Goal: Task Accomplishment & Management: Manage account settings

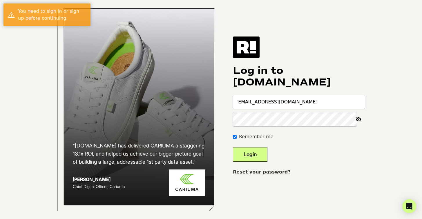
click at [256, 160] on button "Login" at bounding box center [250, 154] width 35 height 15
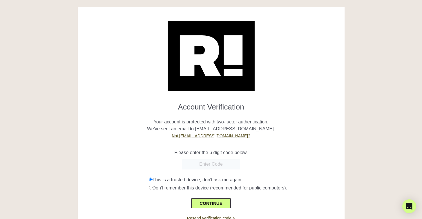
click at [213, 165] on input "text" at bounding box center [211, 164] width 58 height 10
paste input "627909"
type input "627909"
click at [220, 200] on button "CONTINUE" at bounding box center [211, 204] width 39 height 10
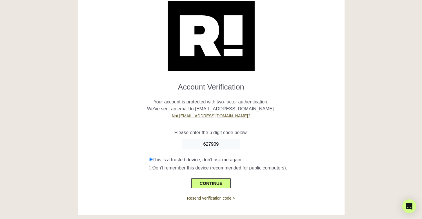
scroll to position [25, 0]
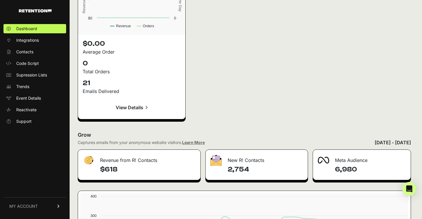
scroll to position [915, 0]
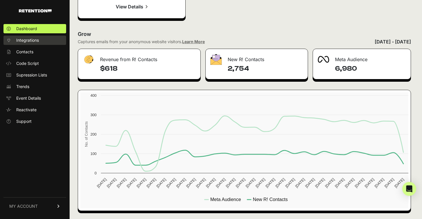
click at [36, 37] on link "Integrations" at bounding box center [34, 40] width 63 height 9
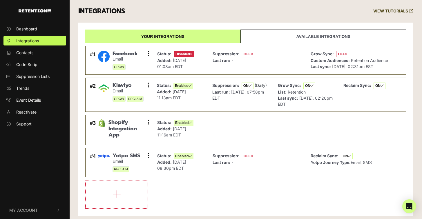
click at [312, 37] on link "Available integrations" at bounding box center [324, 37] width 166 height 14
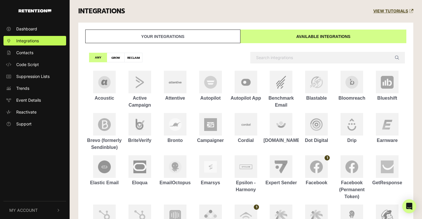
click at [214, 37] on link "Your integrations" at bounding box center [162, 37] width 155 height 14
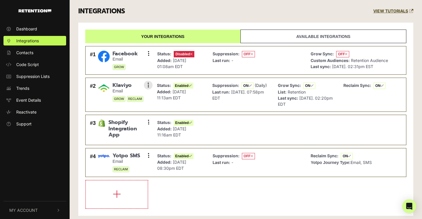
click at [170, 102] on div "Status: Enabled Added: Oct 2, 2024 11:13am EDT" at bounding box center [175, 94] width 36 height 25
click at [150, 85] on button at bounding box center [148, 85] width 9 height 9
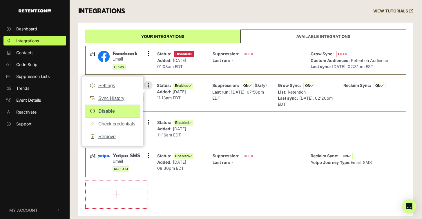
click at [117, 111] on link "Disable" at bounding box center [112, 111] width 55 height 13
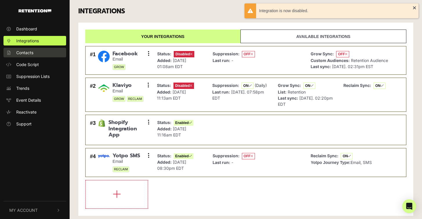
click at [43, 54] on link "Contacts" at bounding box center [34, 53] width 63 height 10
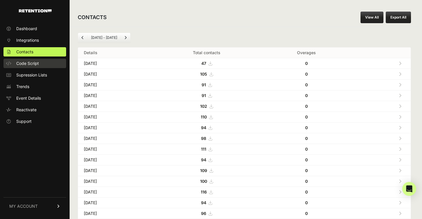
click at [41, 64] on link "Code Script" at bounding box center [34, 63] width 63 height 9
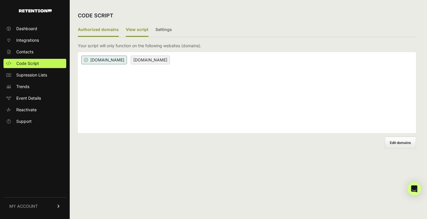
click at [135, 32] on label "View script" at bounding box center [137, 30] width 23 height 14
click at [0, 0] on input "View script" at bounding box center [0, 0] width 0 height 0
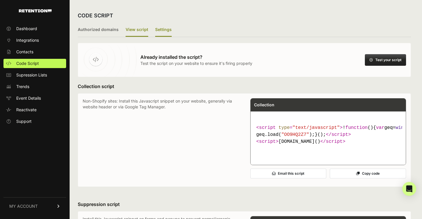
click at [160, 30] on label "Settings" at bounding box center [163, 30] width 17 height 14
click at [0, 0] on input "Settings" at bounding box center [0, 0] width 0 height 0
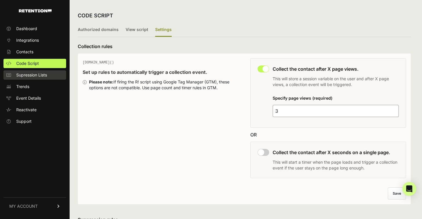
click at [39, 77] on span "Supression Lists" at bounding box center [31, 75] width 31 height 6
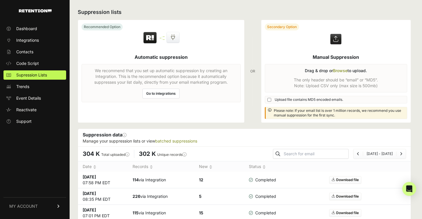
click at [33, 88] on link "Trends" at bounding box center [34, 86] width 63 height 9
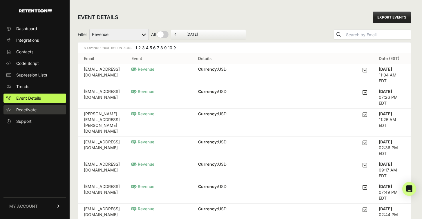
click at [30, 112] on span "Reactivate" at bounding box center [26, 110] width 20 height 6
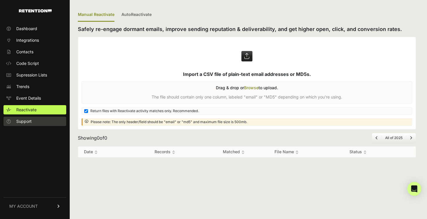
click at [29, 125] on link "Support" at bounding box center [34, 121] width 63 height 9
click at [47, 205] on link "MY ACCOUNT" at bounding box center [34, 207] width 63 height 18
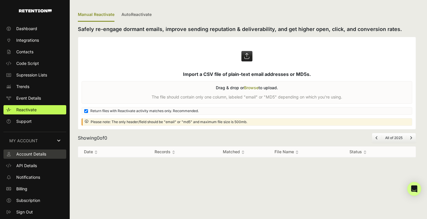
click at [43, 153] on span "Account Details" at bounding box center [31, 154] width 30 height 6
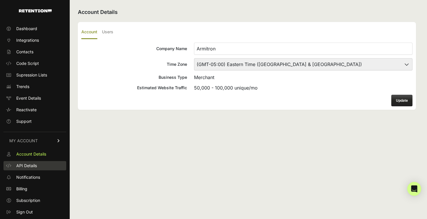
click at [36, 166] on span "API Details" at bounding box center [26, 166] width 21 height 6
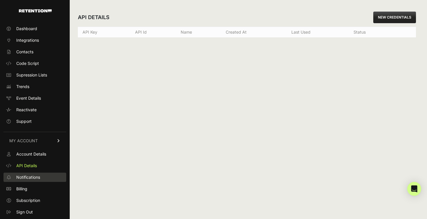
click at [34, 174] on link "Notifications" at bounding box center [34, 177] width 63 height 9
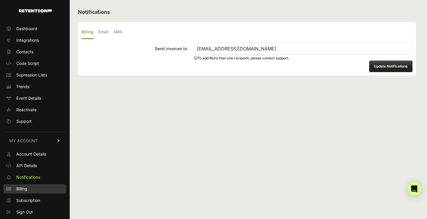
click at [24, 191] on span "Billing" at bounding box center [21, 189] width 11 height 6
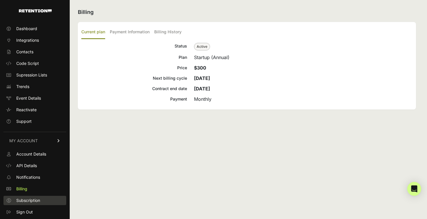
click at [28, 200] on span "Subscription" at bounding box center [28, 201] width 24 height 6
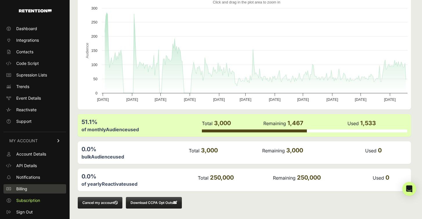
click at [30, 192] on link "Billing" at bounding box center [34, 189] width 63 height 9
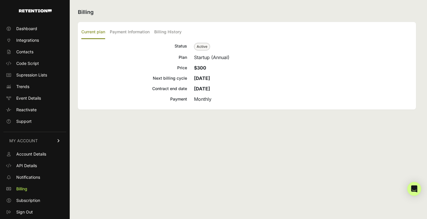
click at [172, 195] on div "Billing Current plan Payment Information Billing History Status Active Plan Sta…" at bounding box center [247, 109] width 354 height 219
click at [132, 30] on label "Payment Information" at bounding box center [130, 33] width 40 height 14
click at [0, 0] on input "Payment Information" at bounding box center [0, 0] width 0 height 0
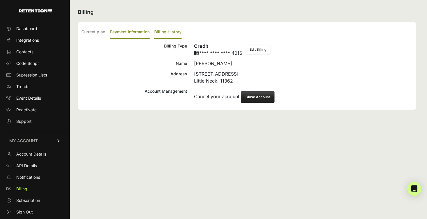
click at [172, 35] on label "Billing History" at bounding box center [167, 33] width 27 height 14
click at [0, 0] on input "Billing History" at bounding box center [0, 0] width 0 height 0
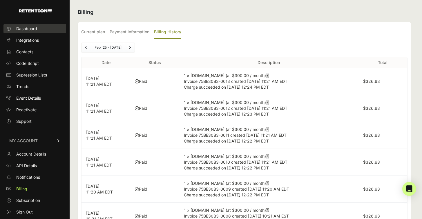
click at [33, 31] on span "Dashboard" at bounding box center [26, 29] width 21 height 6
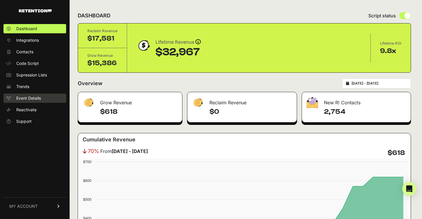
click at [38, 100] on span "Event Details" at bounding box center [28, 98] width 25 height 6
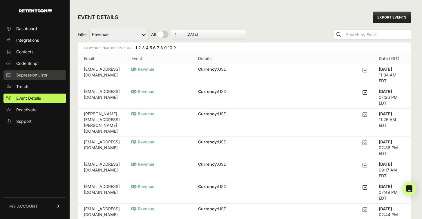
click at [37, 73] on span "Supression Lists" at bounding box center [31, 75] width 31 height 6
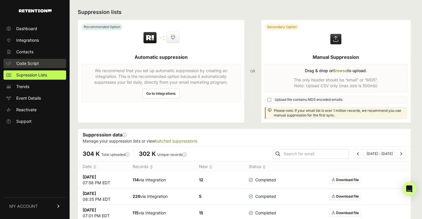
click at [37, 63] on span "Code Script" at bounding box center [27, 64] width 23 height 6
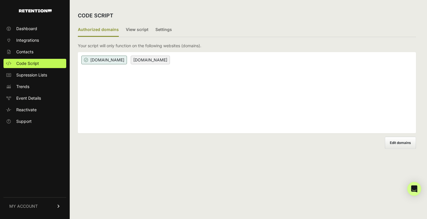
click at [37, 206] on span "MY ACCOUNT" at bounding box center [23, 207] width 28 height 6
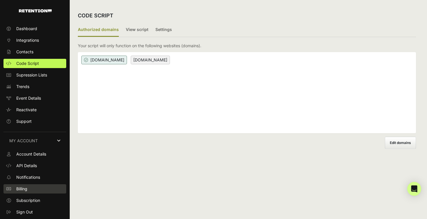
click at [24, 190] on span "Billing" at bounding box center [21, 189] width 11 height 6
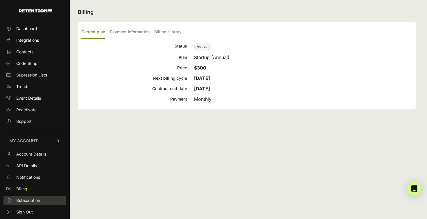
click at [42, 200] on link "Subscription" at bounding box center [34, 200] width 63 height 9
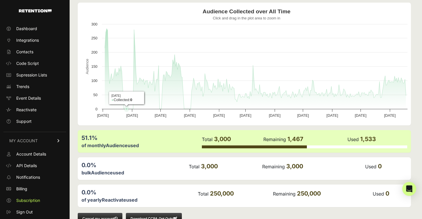
scroll to position [78, 0]
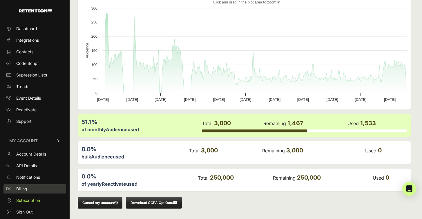
click at [35, 192] on link "Billing" at bounding box center [34, 189] width 63 height 9
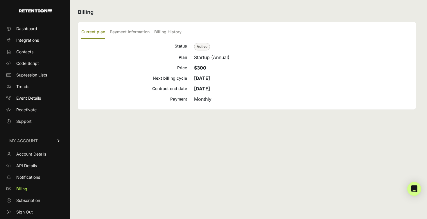
click at [153, 32] on ul "Current plan Payment Information Billing History" at bounding box center [246, 33] width 331 height 14
click at [158, 32] on label "Billing History" at bounding box center [167, 33] width 27 height 14
click at [0, 0] on input "Billing History" at bounding box center [0, 0] width 0 height 0
